Goal: Transaction & Acquisition: Purchase product/service

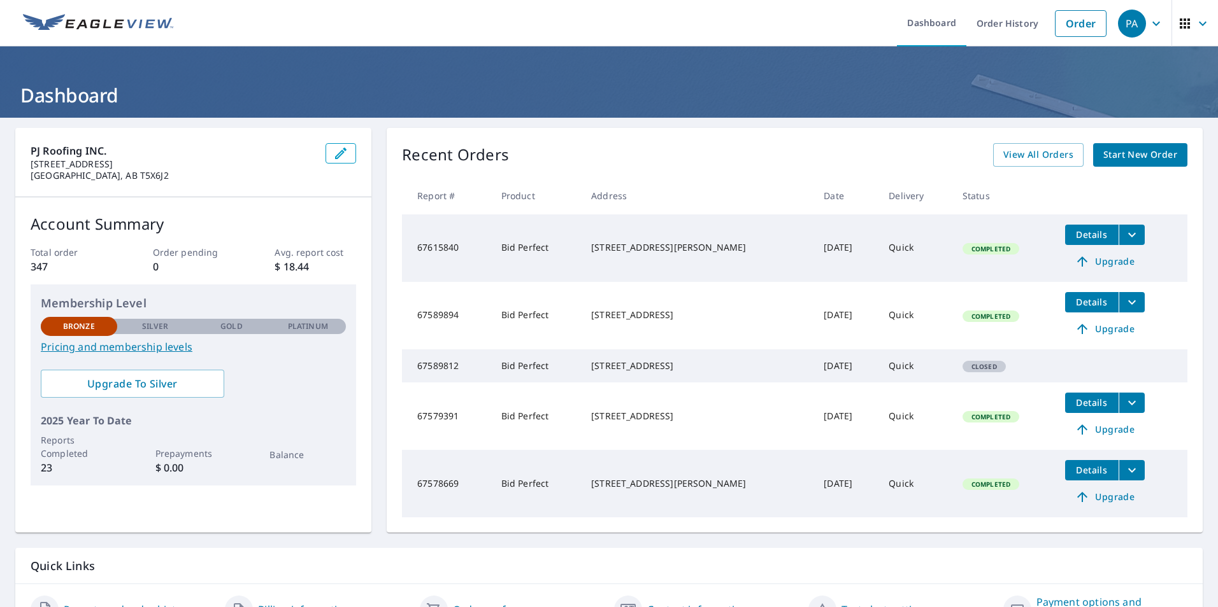
click at [1130, 157] on span "Start New Order" at bounding box center [1140, 155] width 74 height 16
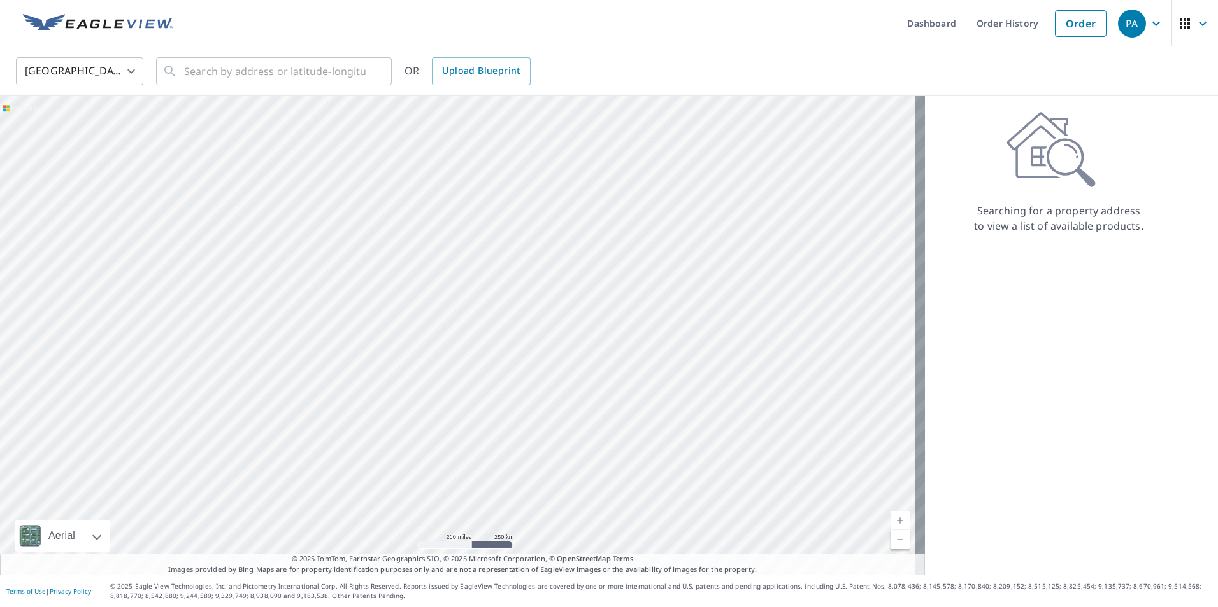
click at [99, 75] on body "PA PA Dashboard Order History Order PA [GEOGRAPHIC_DATA] US ​ ​ OR Upload Bluep…" at bounding box center [609, 303] width 1218 height 607
click at [80, 124] on li "[GEOGRAPHIC_DATA]" at bounding box center [79, 128] width 127 height 23
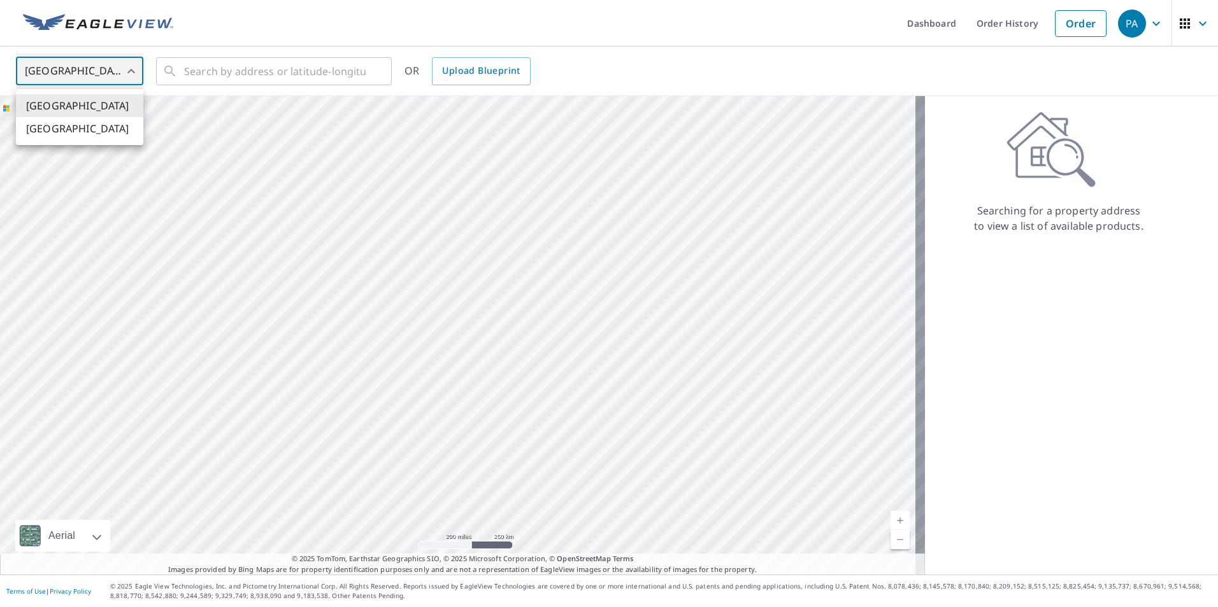
type input "CA"
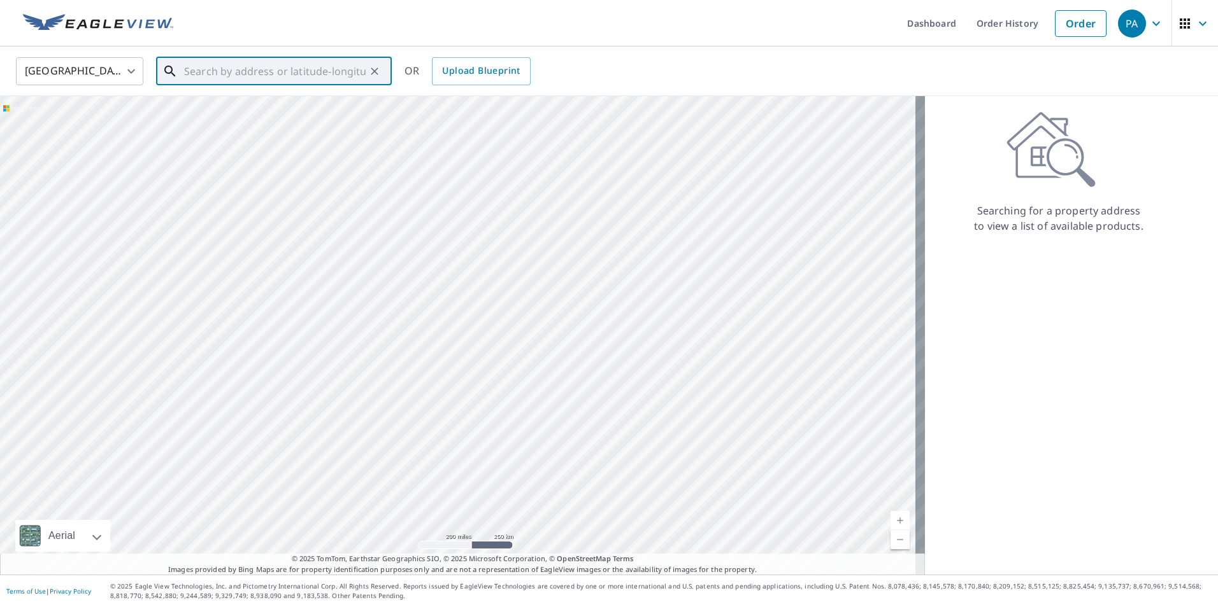
click at [248, 73] on input "text" at bounding box center [274, 71] width 181 height 36
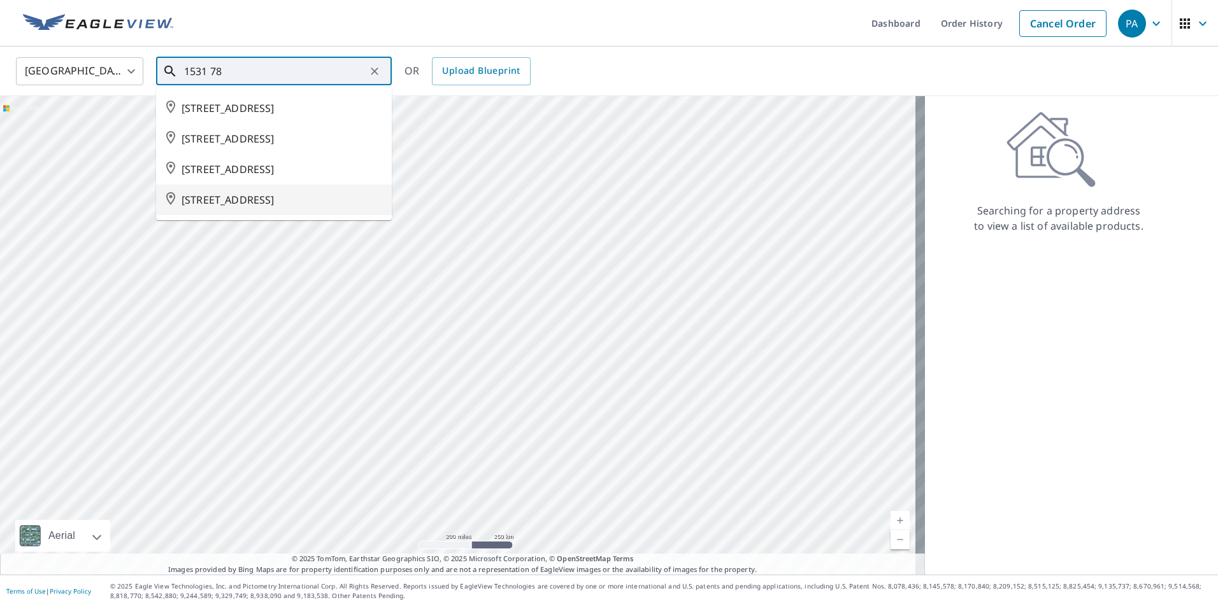
click at [273, 208] on span "[STREET_ADDRESS]" at bounding box center [281, 199] width 200 height 15
type input "[STREET_ADDRESS]"
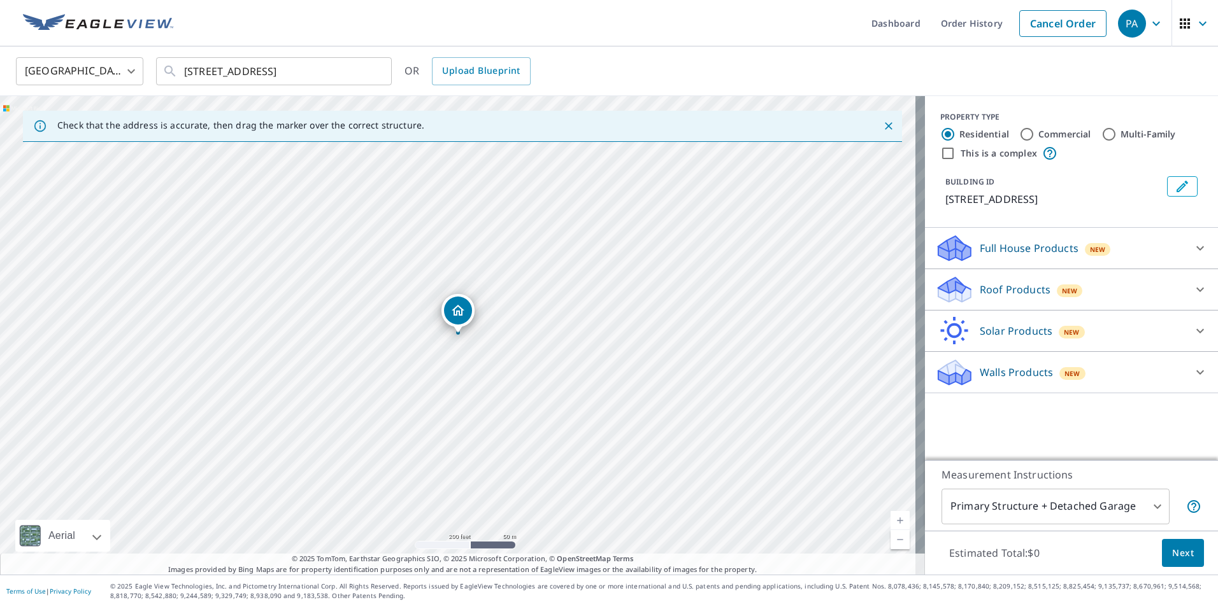
click at [1192, 285] on icon at bounding box center [1199, 289] width 15 height 15
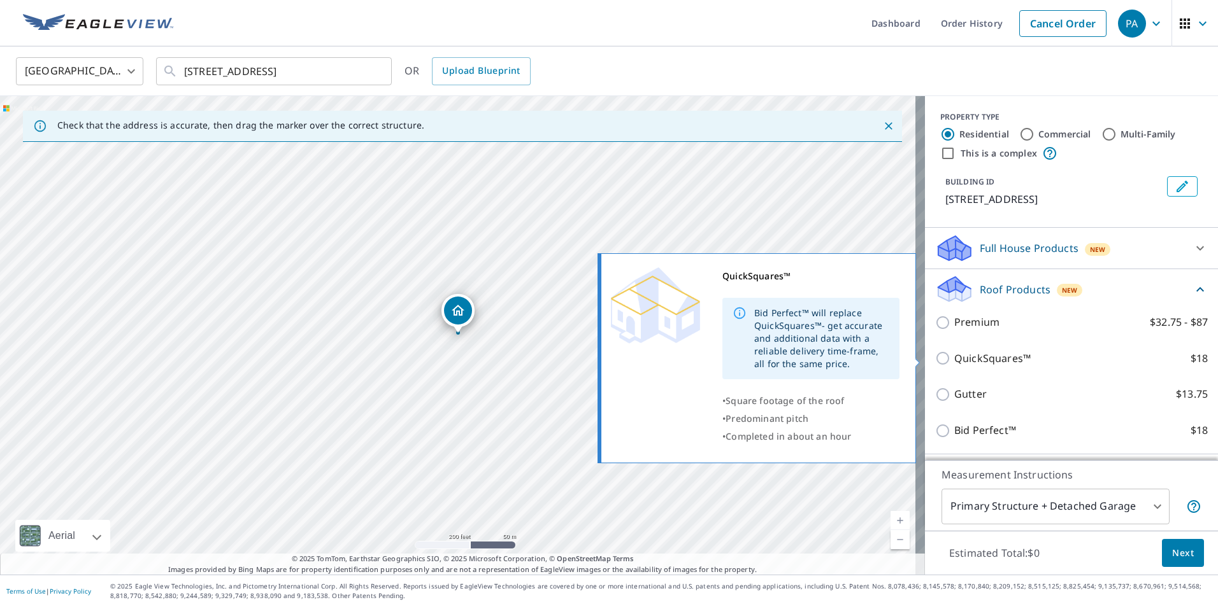
click at [988, 361] on p "QuickSquares™" at bounding box center [992, 359] width 76 height 16
click at [954, 361] on input "QuickSquares™ $18" at bounding box center [944, 358] width 19 height 15
checkbox input "true"
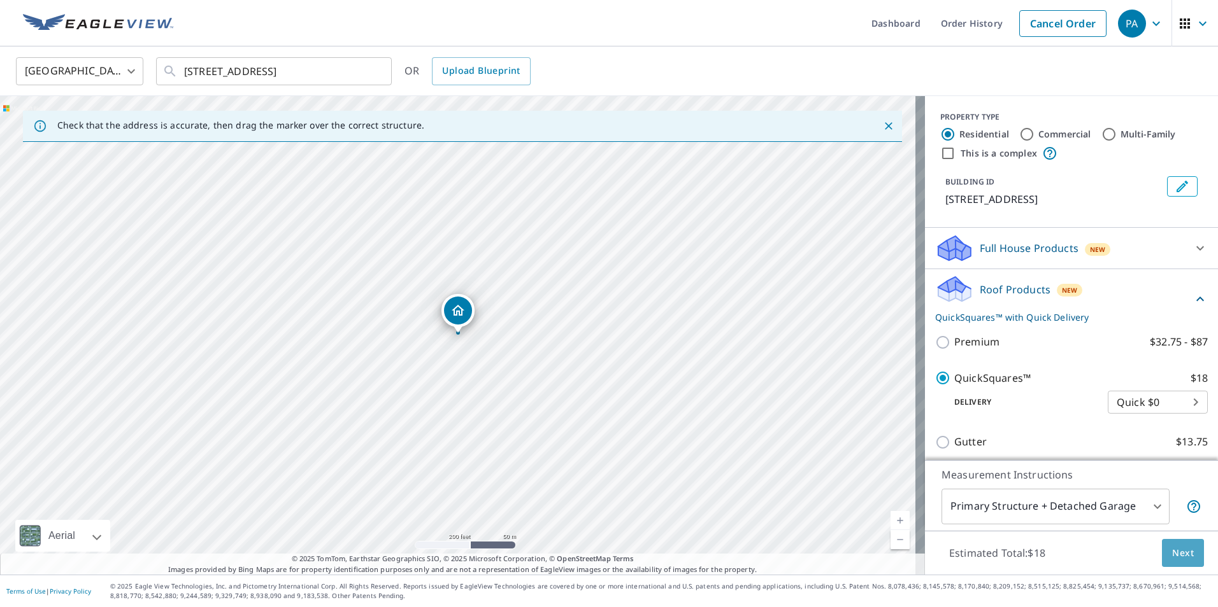
click at [1173, 549] on span "Next" at bounding box center [1183, 554] width 22 height 16
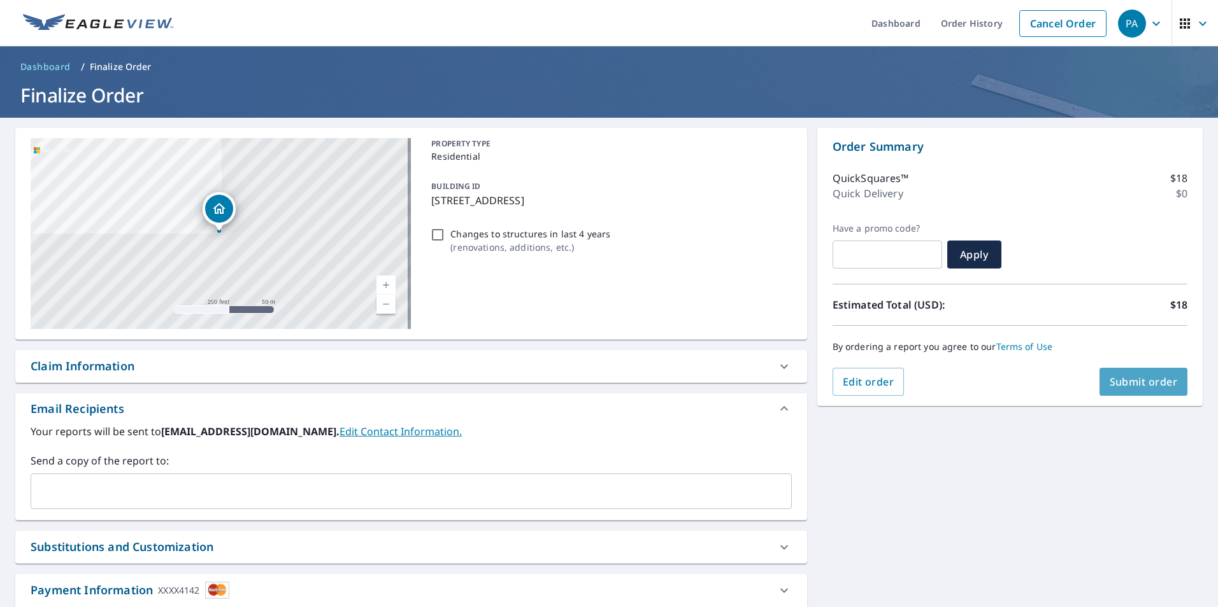
click at [1137, 376] on span "Submit order" at bounding box center [1143, 382] width 68 height 14
